Goal: Task Accomplishment & Management: Manage account settings

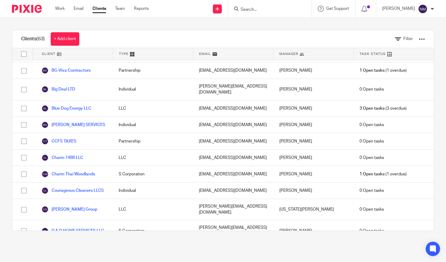
scroll to position [268, 0]
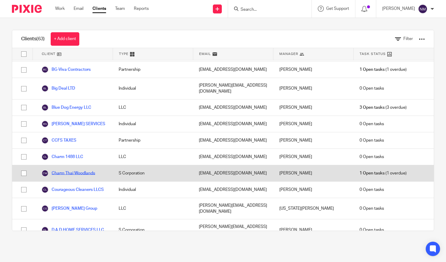
click at [75, 169] on link "Charm Thai Woodlands" at bounding box center [68, 172] width 54 height 7
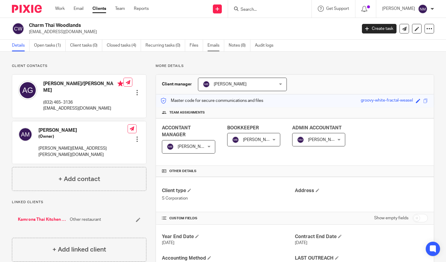
click at [214, 45] on link "Emails" at bounding box center [216, 46] width 17 height 12
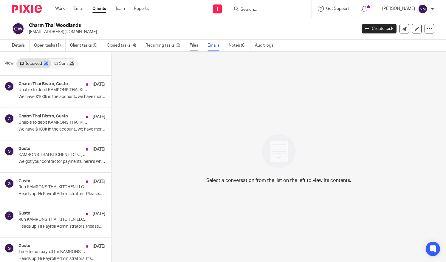
click at [195, 44] on link "Files" at bounding box center [196, 46] width 13 height 12
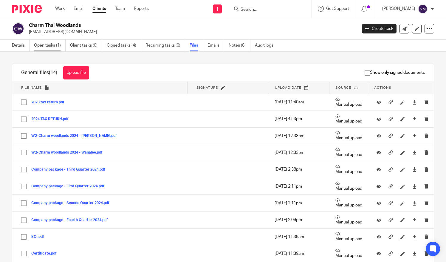
click at [45, 47] on link "Open tasks (1)" at bounding box center [50, 46] width 32 height 12
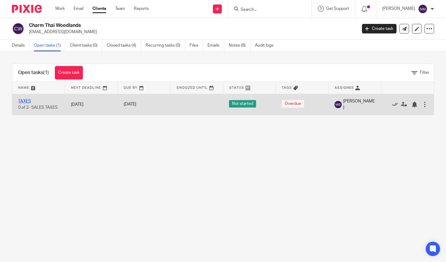
click at [22, 100] on link "TAXES" at bounding box center [24, 101] width 13 height 4
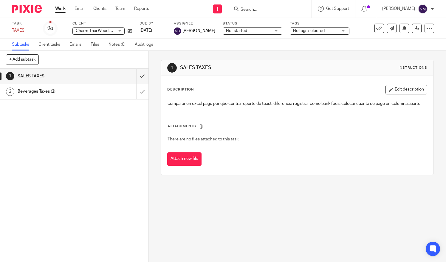
click at [49, 75] on h1 "SALES TAXES" at bounding box center [55, 76] width 75 height 9
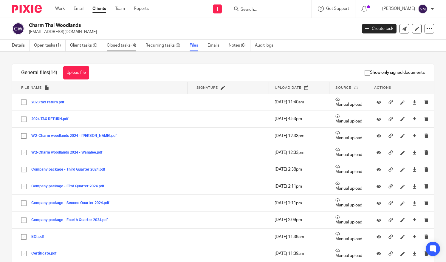
click at [125, 46] on link "Closed tasks (4)" at bounding box center [124, 46] width 34 height 12
click at [211, 45] on link "Emails" at bounding box center [216, 46] width 17 height 12
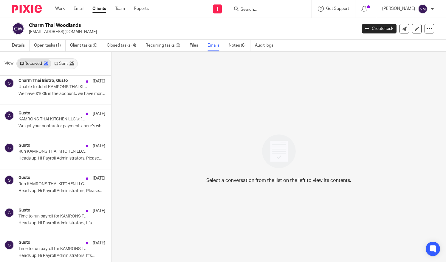
scroll to position [1, 0]
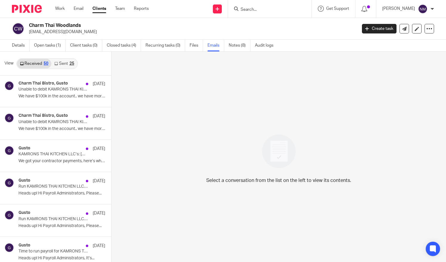
click at [103, 12] on link "Clients" at bounding box center [99, 9] width 14 height 6
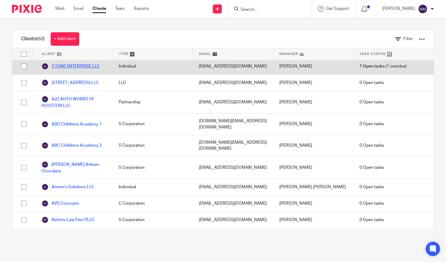
scroll to position [72, 0]
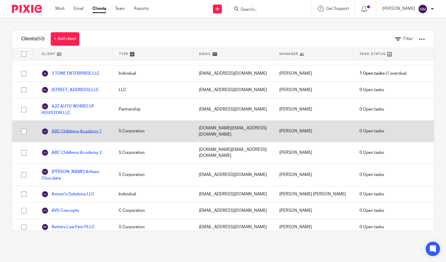
click at [77, 128] on link "ABC Childrens Acadamy 1" at bounding box center [71, 131] width 60 height 7
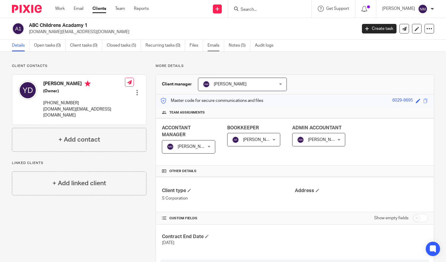
click at [218, 46] on link "Emails" at bounding box center [216, 46] width 17 height 12
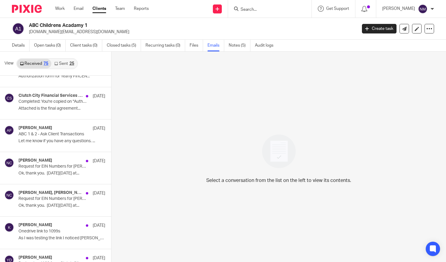
scroll to position [1402, 0]
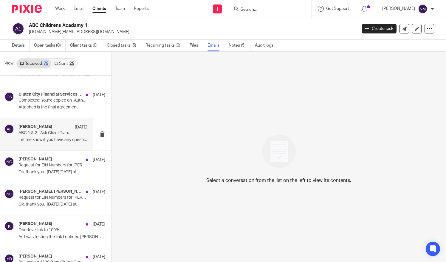
click at [46, 130] on p "ABC 1 & 2 - Ask Client Transactions" at bounding box center [45, 132] width 55 height 5
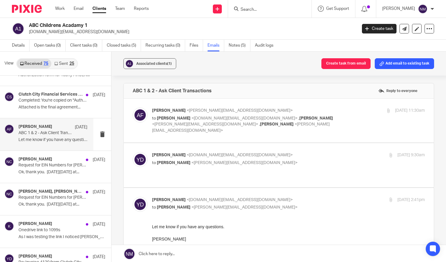
scroll to position [0, 0]
click at [45, 45] on link "Open tasks (0)" at bounding box center [50, 46] width 32 height 12
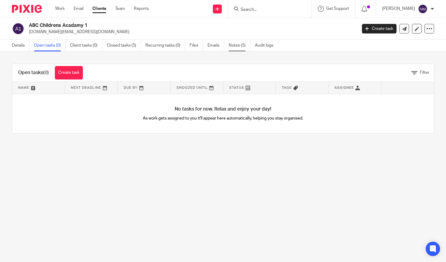
click at [236, 43] on link "Notes (5)" at bounding box center [240, 46] width 22 height 12
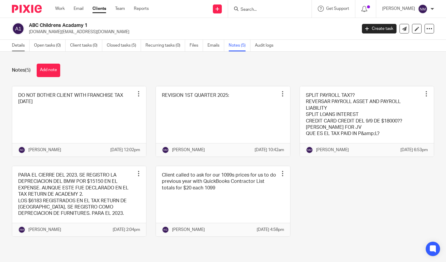
click at [17, 47] on link "Details" at bounding box center [21, 46] width 18 height 12
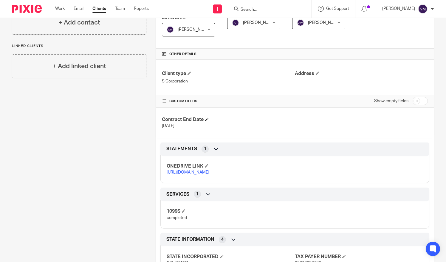
scroll to position [120, 0]
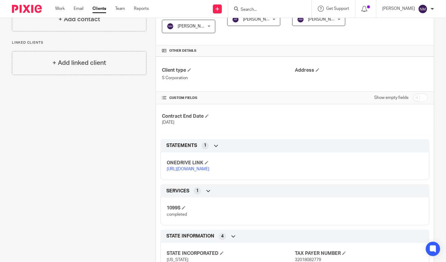
click at [192, 171] on link "[URL][DOMAIN_NAME]" at bounding box center [188, 169] width 43 height 4
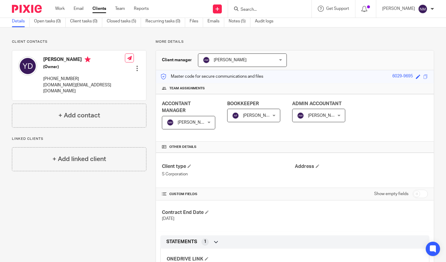
scroll to position [0, 0]
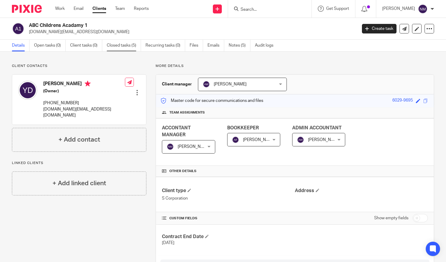
click at [117, 43] on link "Closed tasks (5)" at bounding box center [124, 46] width 34 height 12
